Goal: Check status: Check status

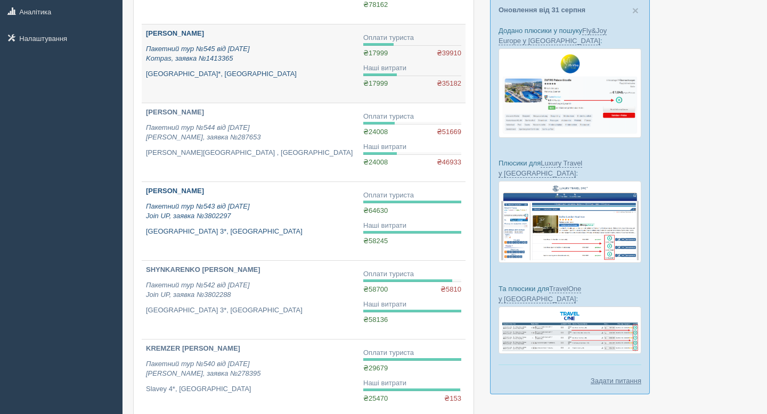
click at [168, 183] on link "HORBACH OLENA Пакетний тур №543 від 09.08.2025 Join UP, заявка №3802297 Atali G…" at bounding box center [250, 221] width 217 height 78
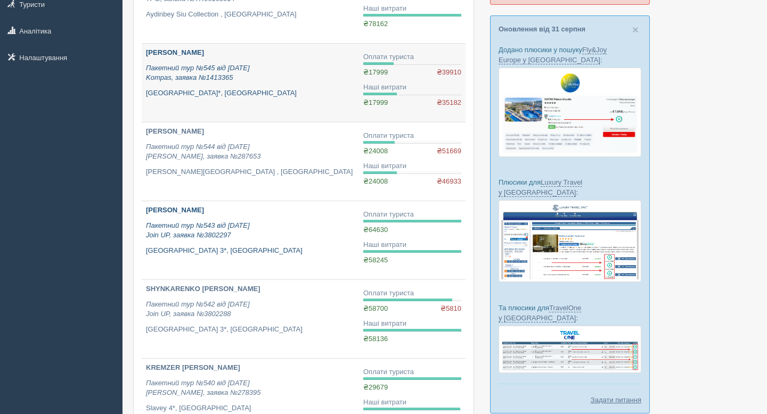
scroll to position [152, 0]
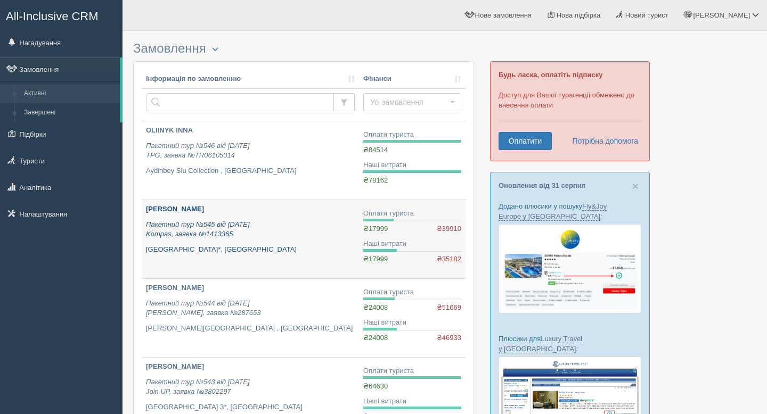
click at [201, 210] on b "[PERSON_NAME]" at bounding box center [175, 209] width 58 height 8
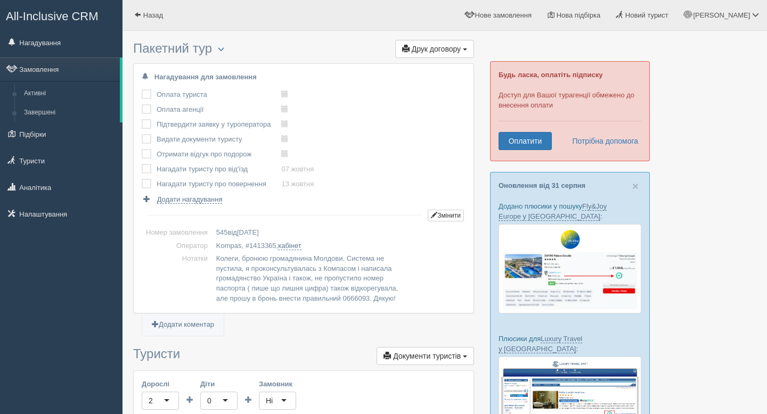
click at [249, 245] on td "Kompas, # 1413365 , кабінет" at bounding box center [339, 246] width 254 height 13
click at [298, 246] on link "кабінет" at bounding box center [289, 246] width 23 height 9
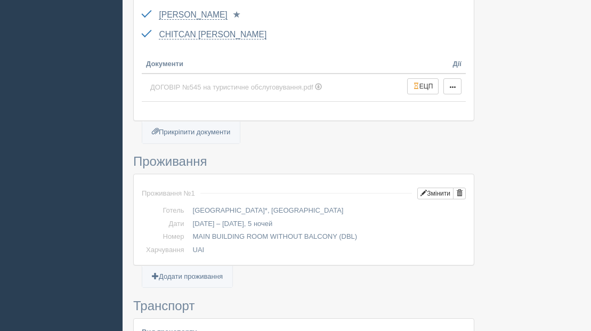
scroll to position [383, 0]
